Goal: Task Accomplishment & Management: Manage account settings

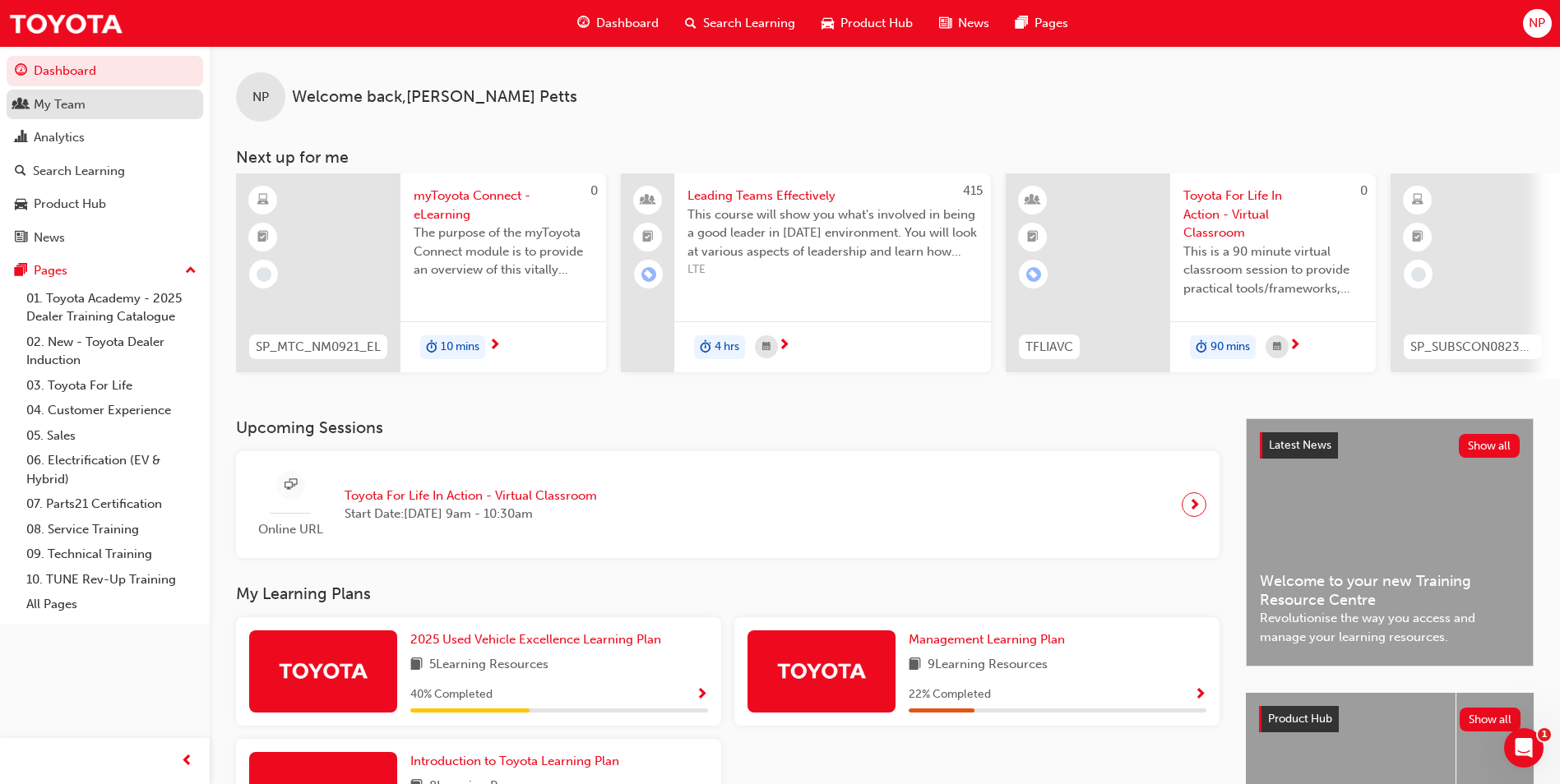
click at [60, 106] on div "My Team" at bounding box center [60, 104] width 52 height 19
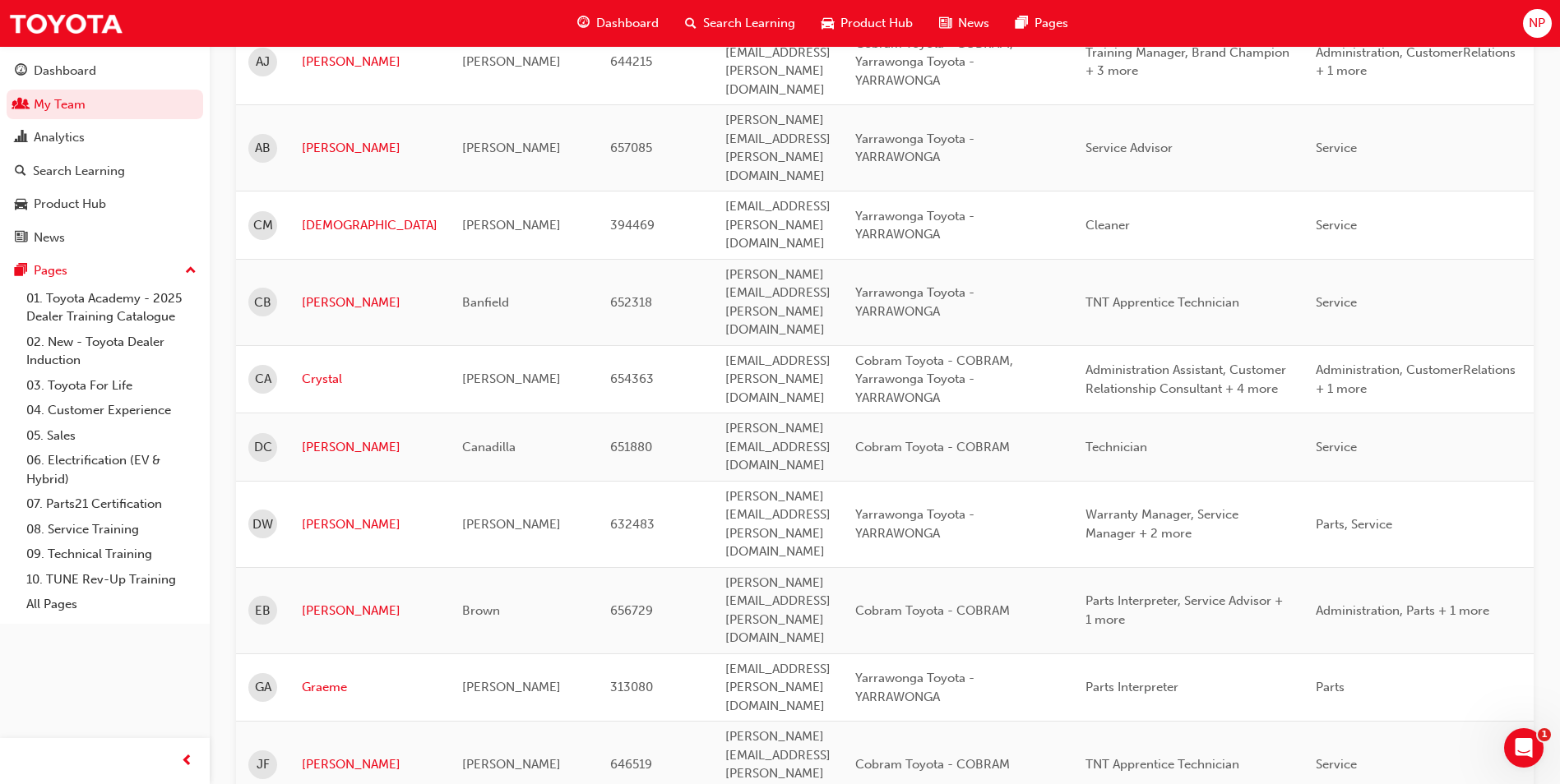
scroll to position [576, 0]
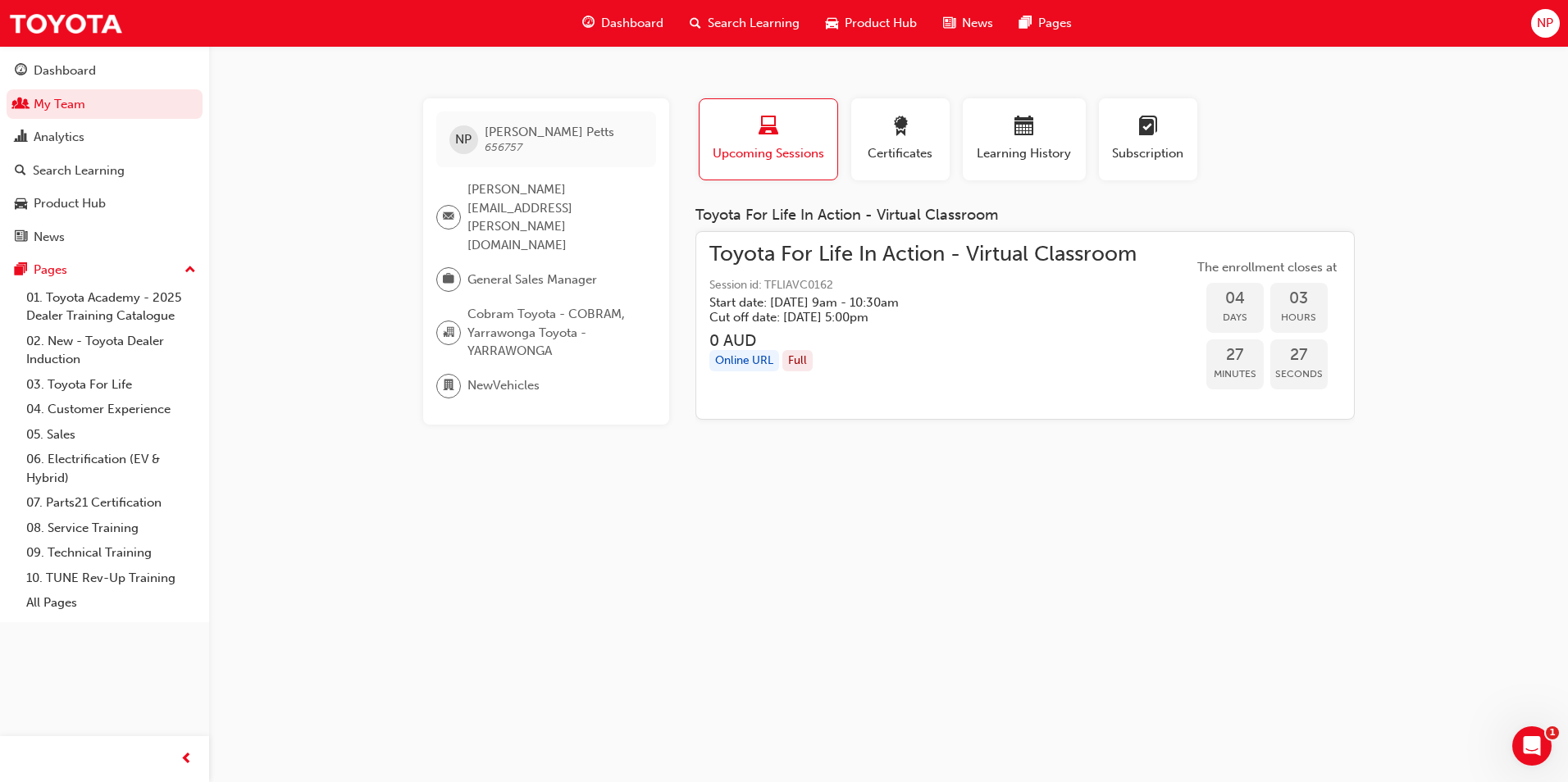
click at [1018, 636] on div "NP [PERSON_NAME] 656757 [PERSON_NAME][EMAIL_ADDRESS][PERSON_NAME][DOMAIN_NAME] …" at bounding box center [784, 391] width 1568 height 782
click at [1003, 143] on div "Learning History" at bounding box center [1024, 139] width 99 height 47
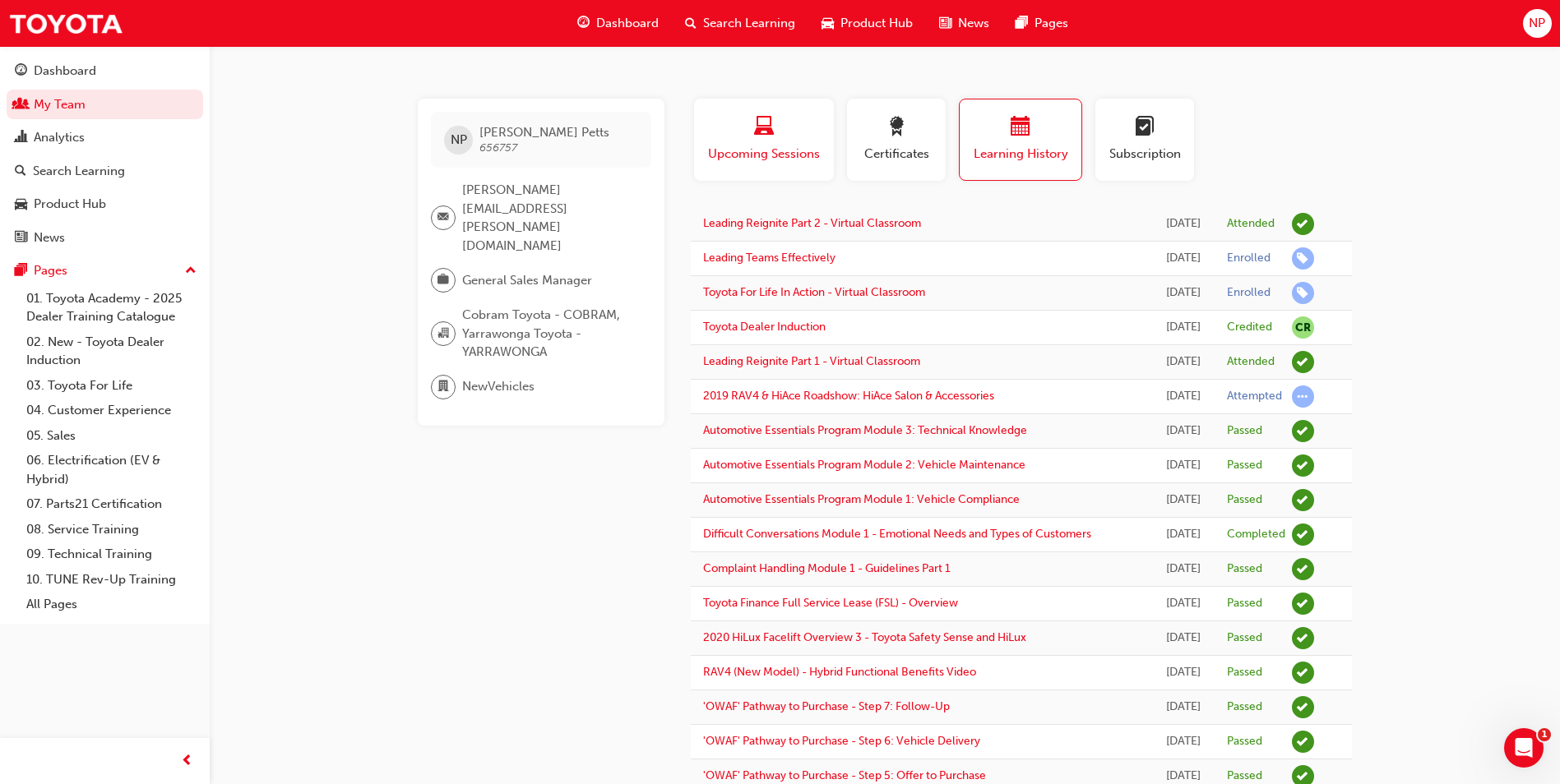
click at [764, 158] on span "Upcoming Sessions" at bounding box center [764, 154] width 115 height 19
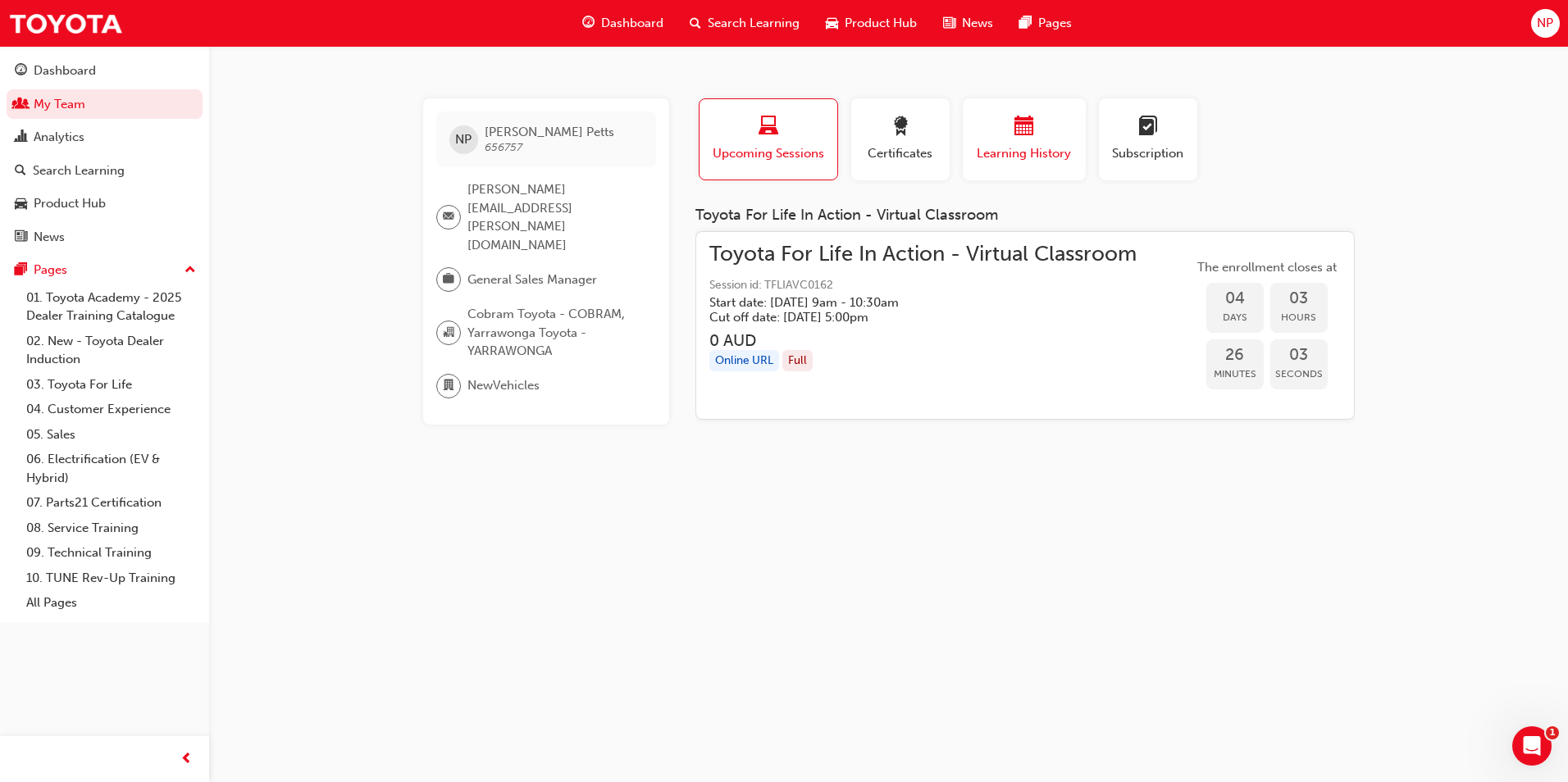
click at [1036, 156] on span "Learning History" at bounding box center [1024, 154] width 99 height 19
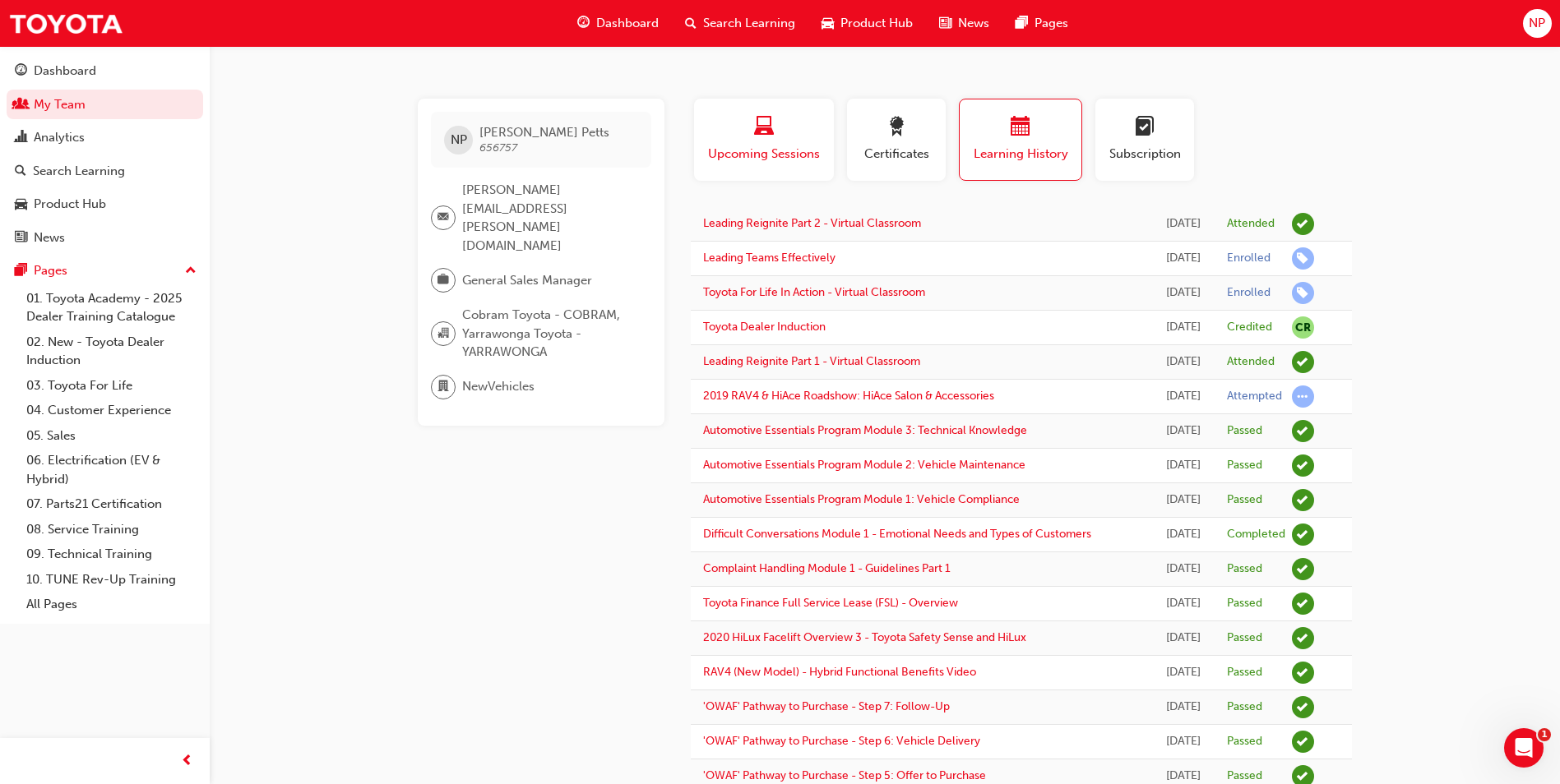
click at [804, 151] on span "Upcoming Sessions" at bounding box center [764, 154] width 115 height 19
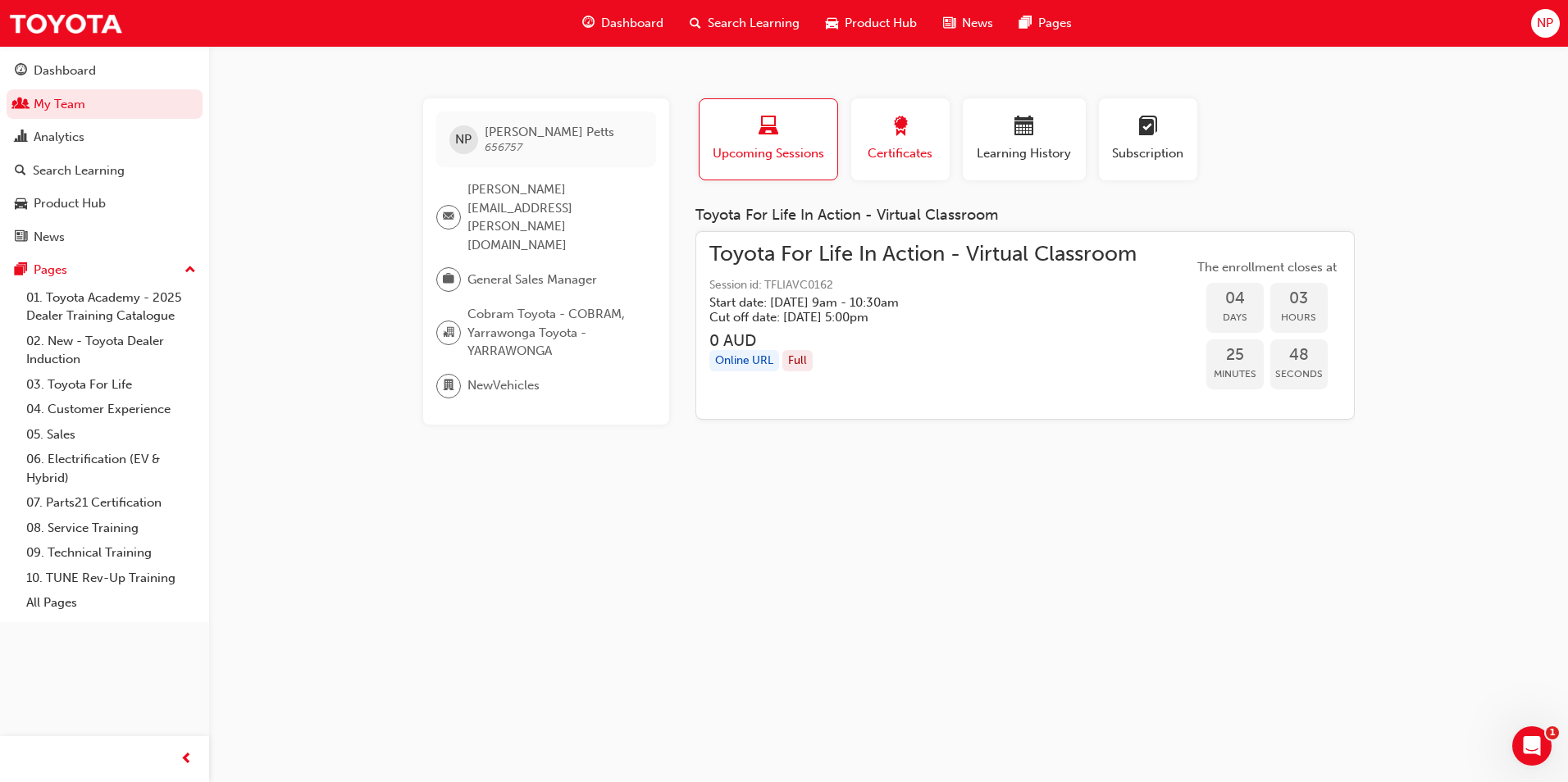
click at [908, 147] on span "Certificates" at bounding box center [900, 154] width 74 height 19
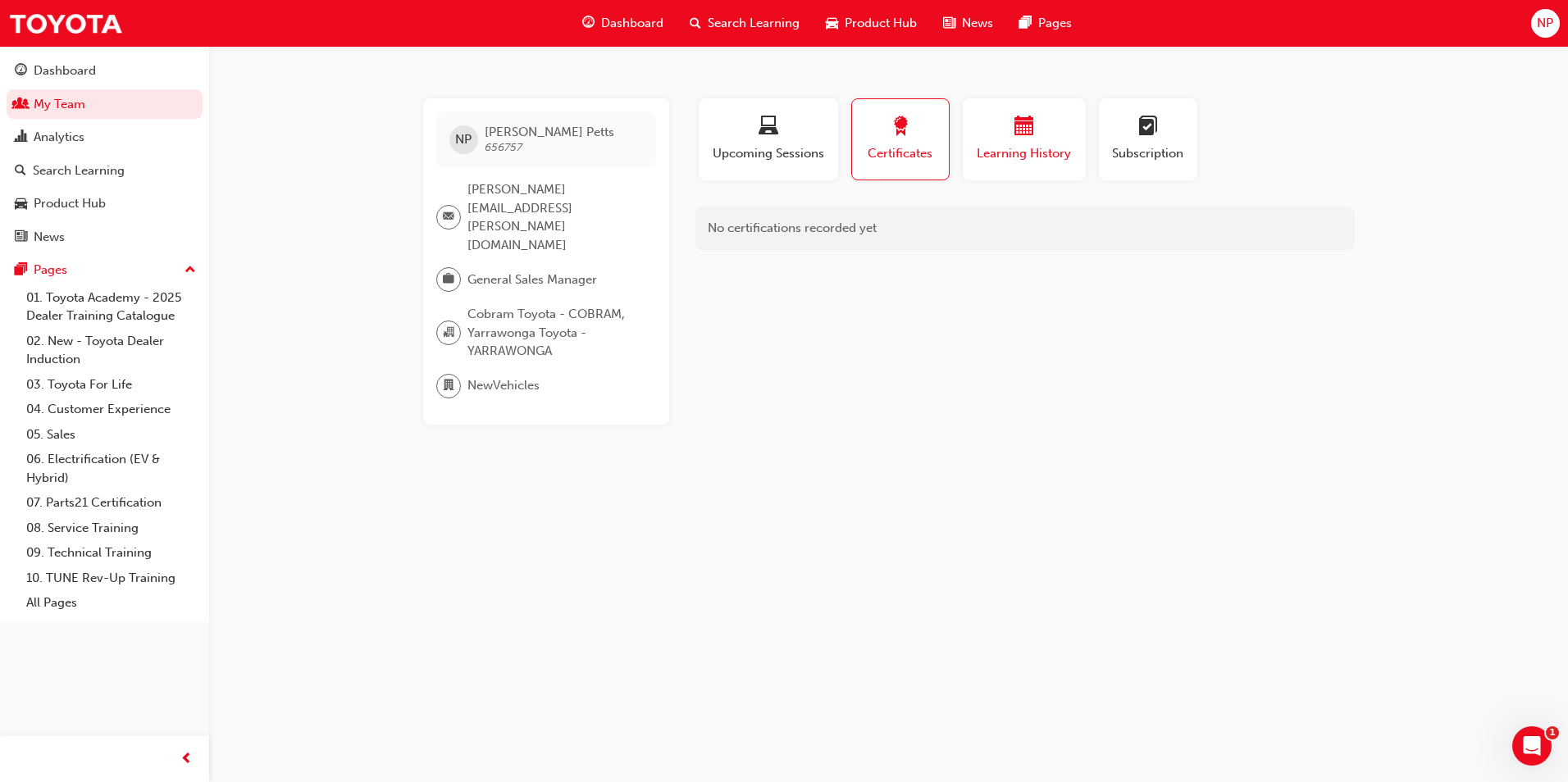
click at [993, 146] on span "Learning History" at bounding box center [1024, 154] width 99 height 19
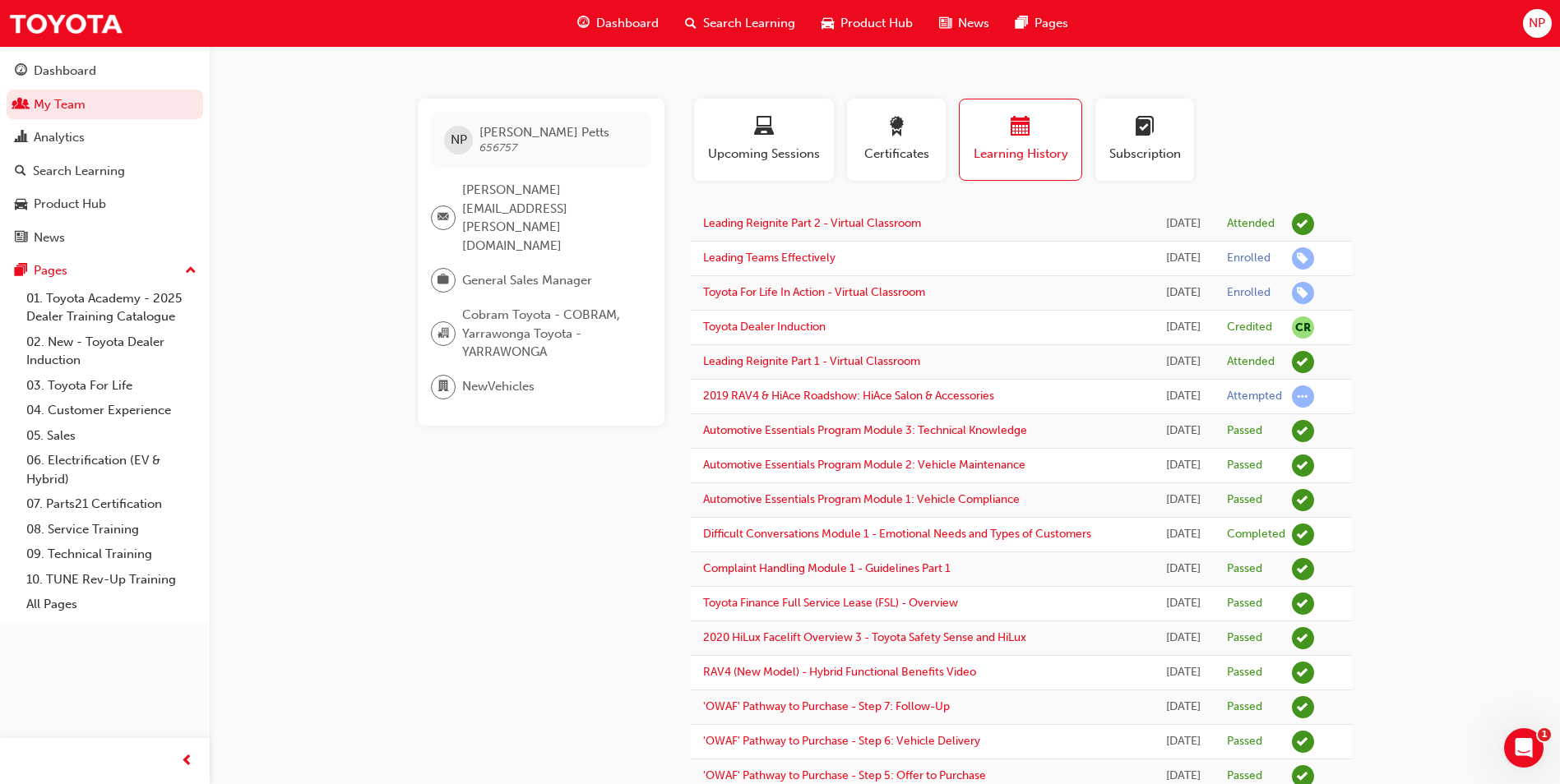
click at [764, 23] on span "Search Learning" at bounding box center [748, 23] width 92 height 19
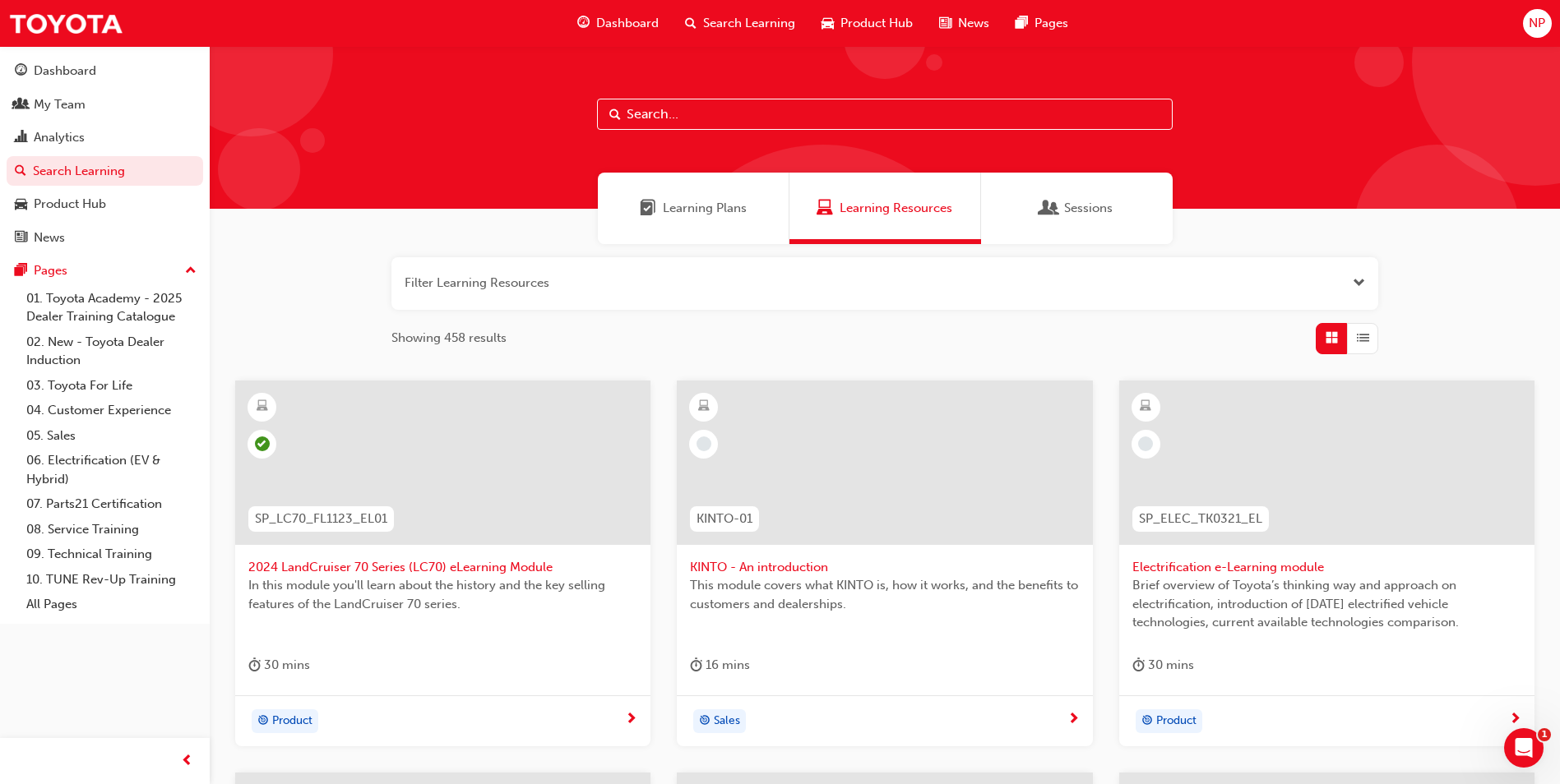
click at [676, 209] on span "Learning Plans" at bounding box center [705, 208] width 84 height 19
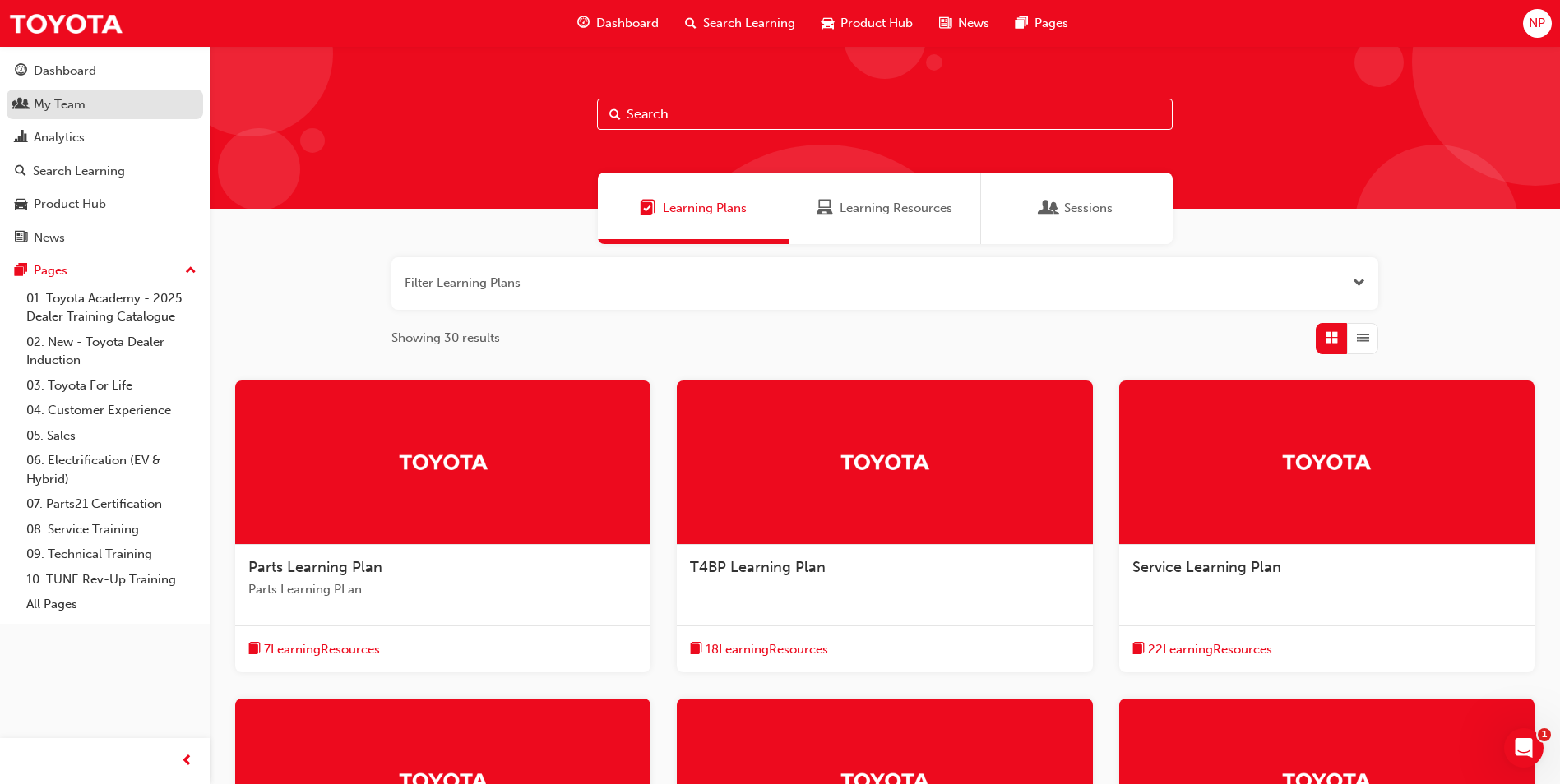
click at [37, 99] on div "My Team" at bounding box center [60, 104] width 52 height 19
